Goal: Task Accomplishment & Management: Manage account settings

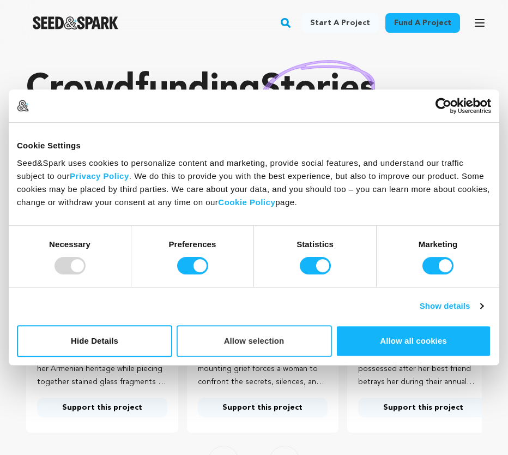
click at [270, 342] on button "Allow selection" at bounding box center [254, 341] width 155 height 32
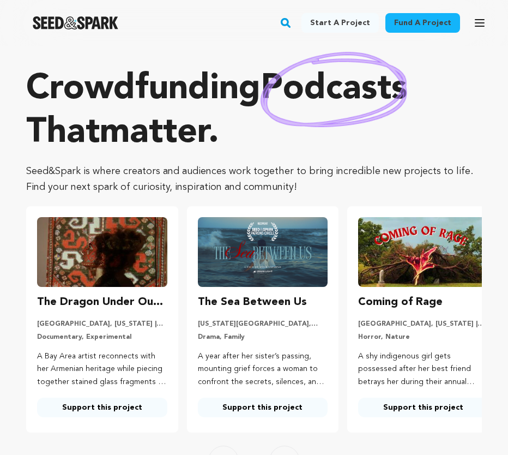
click at [483, 25] on icon "button" at bounding box center [479, 22] width 13 height 13
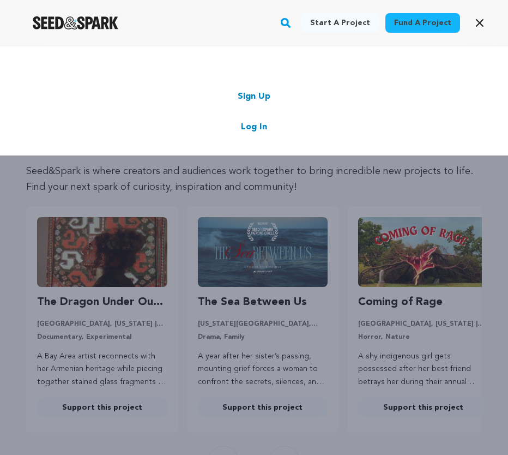
click at [255, 124] on link "Log In" at bounding box center [254, 127] width 26 height 13
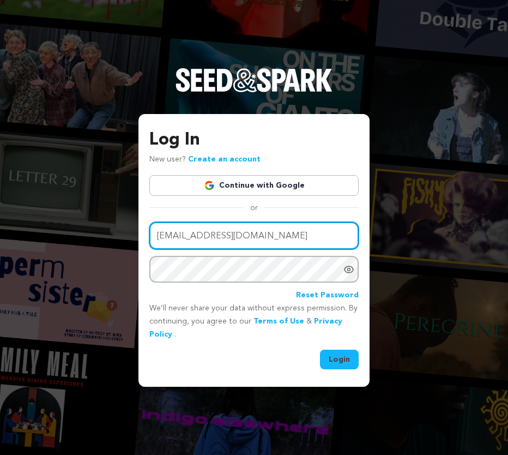
type input "dohabarlounge@gmail.com"
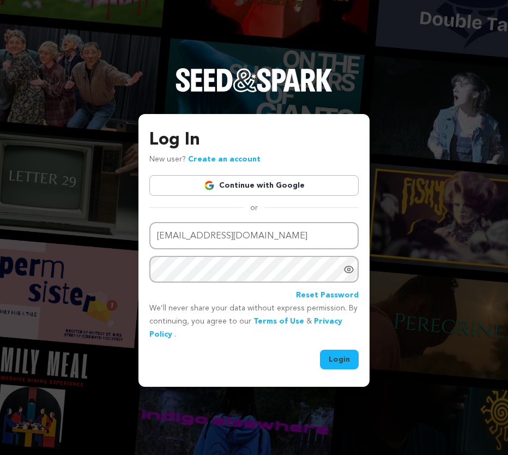
click at [348, 271] on icon "Show password as plain text. Warning: this will display your password on the sc…" at bounding box center [349, 269] width 11 height 11
click at [348, 271] on icon "Hide Password" at bounding box center [349, 269] width 11 height 11
click at [339, 357] on button "Login" at bounding box center [339, 360] width 39 height 20
